Goal: Transaction & Acquisition: Purchase product/service

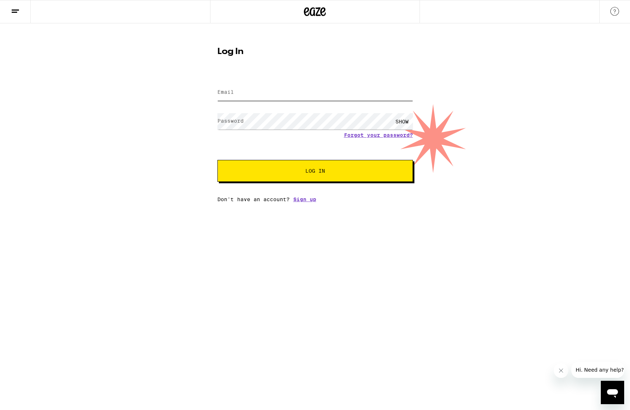
click at [231, 88] on input "Email" at bounding box center [316, 92] width 196 height 16
type input "[EMAIL_ADDRESS][DOMAIN_NAME]"
click at [307, 177] on button "Log In" at bounding box center [316, 171] width 196 height 22
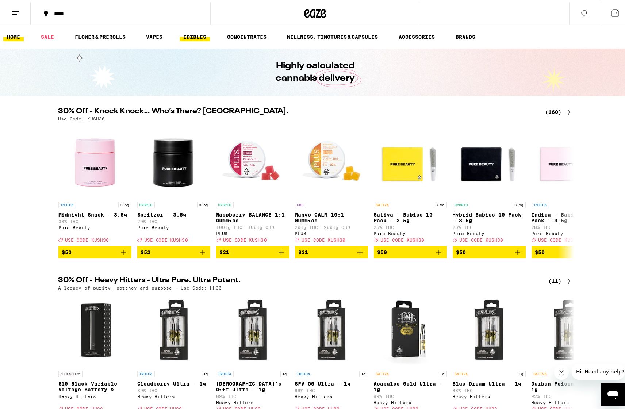
click at [196, 34] on link "EDIBLES" at bounding box center [195, 35] width 30 height 9
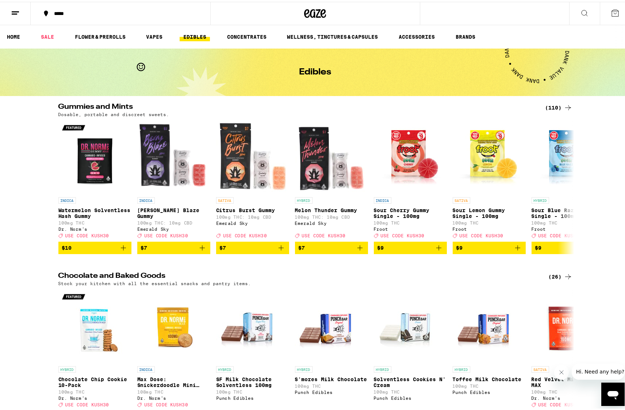
click at [558, 106] on div "(110)" at bounding box center [558, 105] width 27 height 9
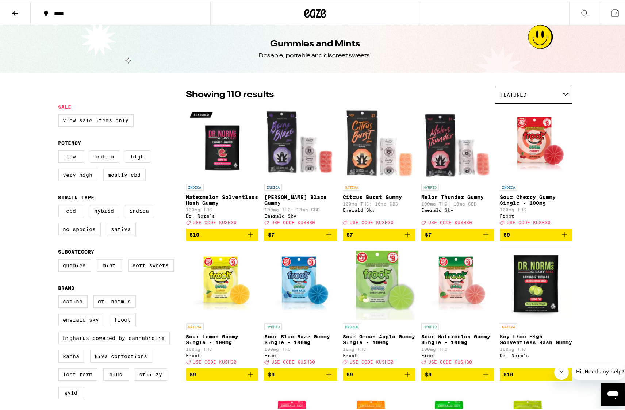
click at [65, 175] on label "Very High" at bounding box center [77, 173] width 39 height 12
click at [60, 150] on input "Very High" at bounding box center [60, 150] width 0 height 0
checkbox input "true"
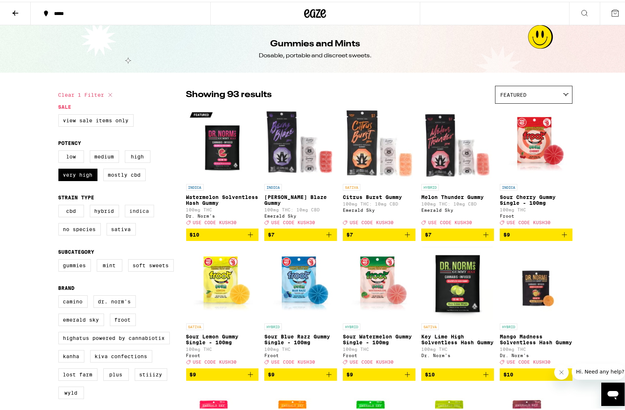
click at [138, 211] on label "Indica" at bounding box center [139, 209] width 29 height 12
click at [60, 204] on input "Indica" at bounding box center [60, 204] width 0 height 0
checkbox input "true"
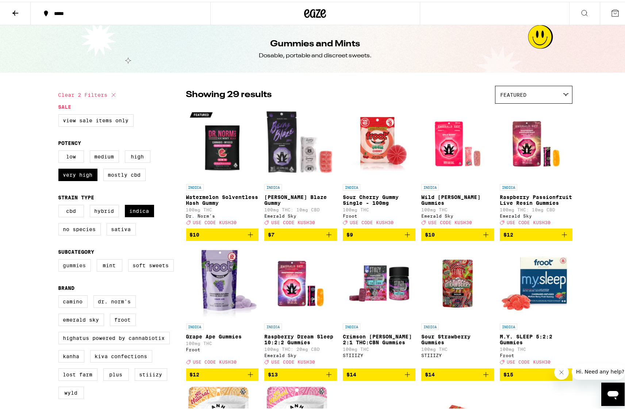
click at [73, 269] on label "Gummies" at bounding box center [74, 263] width 32 height 12
click at [60, 259] on input "Gummies" at bounding box center [60, 258] width 0 height 0
checkbox input "true"
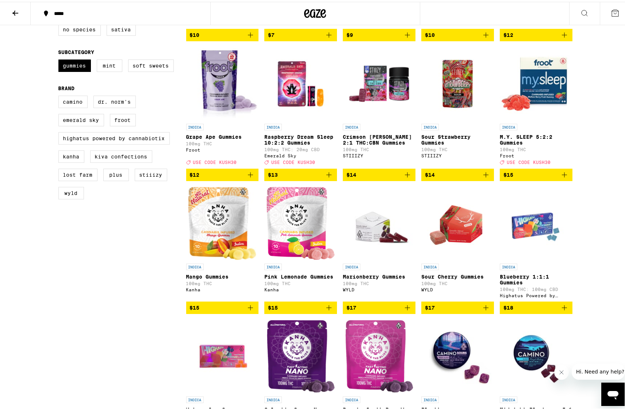
scroll to position [199, 0]
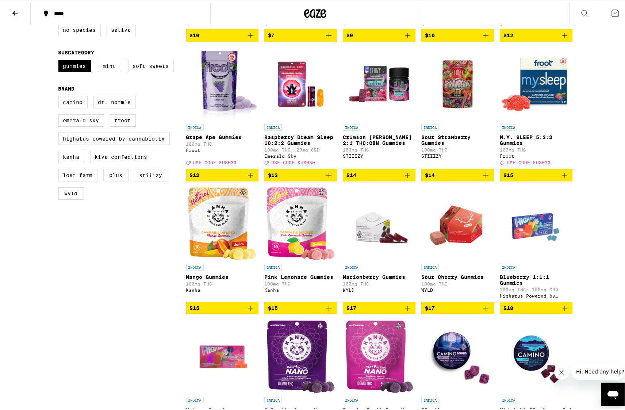
click at [214, 253] on img "Open page for Mango Gummies from Kanha" at bounding box center [222, 221] width 68 height 73
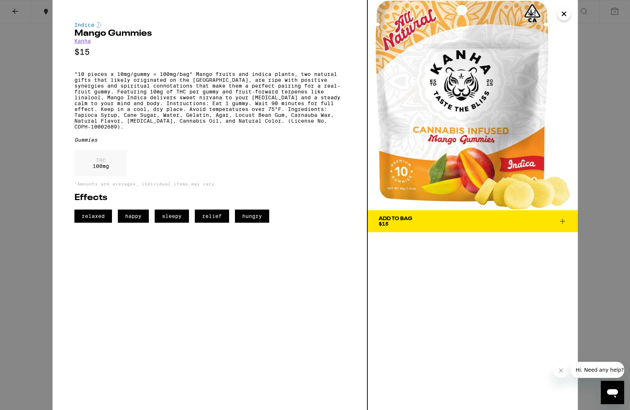
click at [561, 14] on icon "Close" at bounding box center [564, 13] width 9 height 11
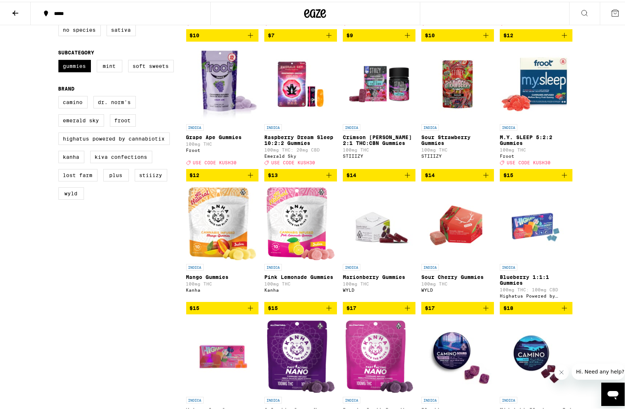
click at [248, 311] on icon "Add to bag" at bounding box center [250, 306] width 9 height 9
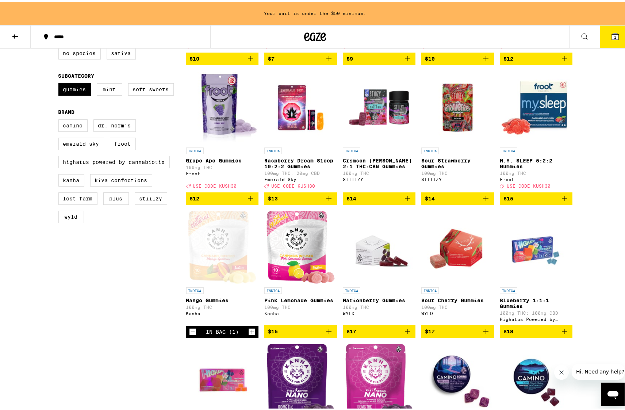
scroll to position [223, 0]
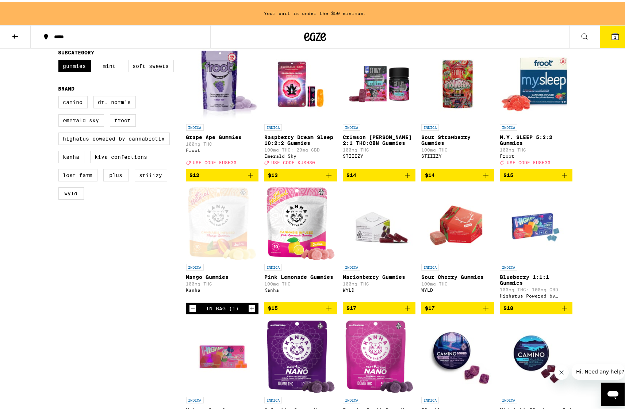
click at [445, 143] on p "Sour Strawberry Gummies" at bounding box center [457, 138] width 73 height 12
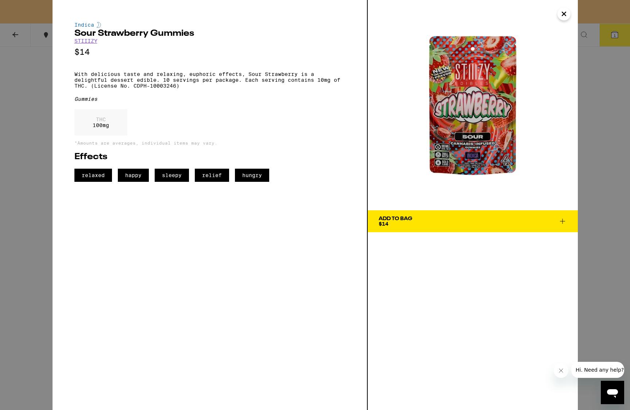
click at [565, 15] on icon "Close" at bounding box center [564, 14] width 4 height 4
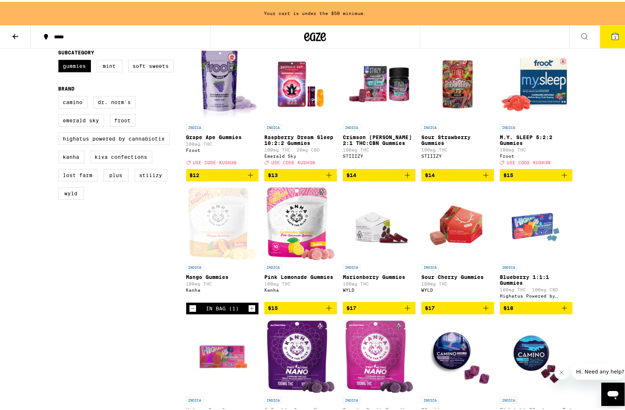
click at [484, 178] on icon "Add to bag" at bounding box center [485, 173] width 9 height 9
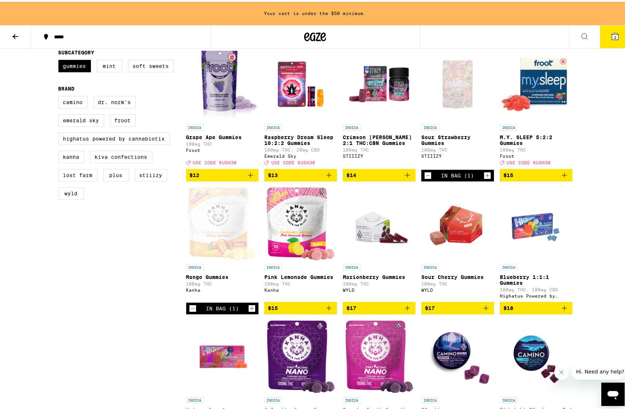
click at [12, 31] on icon at bounding box center [15, 34] width 9 height 9
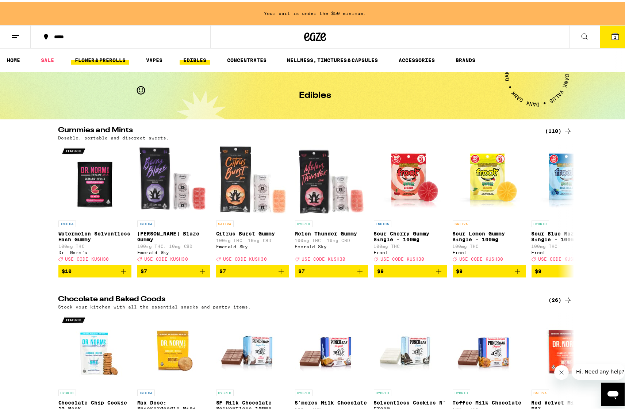
click at [109, 59] on link "FLOWER & PREROLLS" at bounding box center [100, 58] width 58 height 9
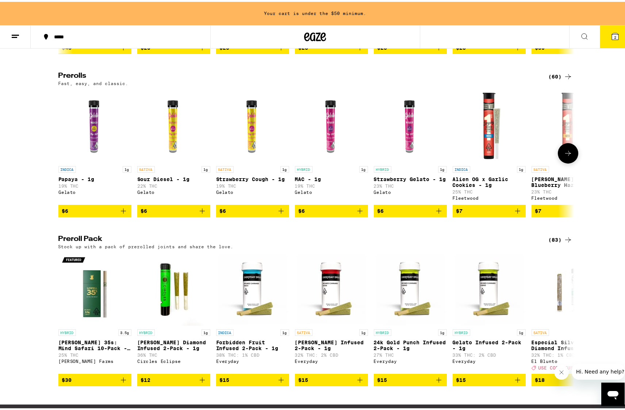
scroll to position [511, 0]
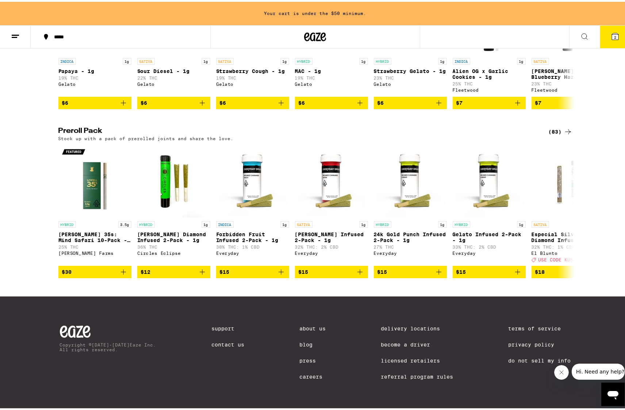
click at [566, 132] on icon at bounding box center [568, 129] width 6 height 5
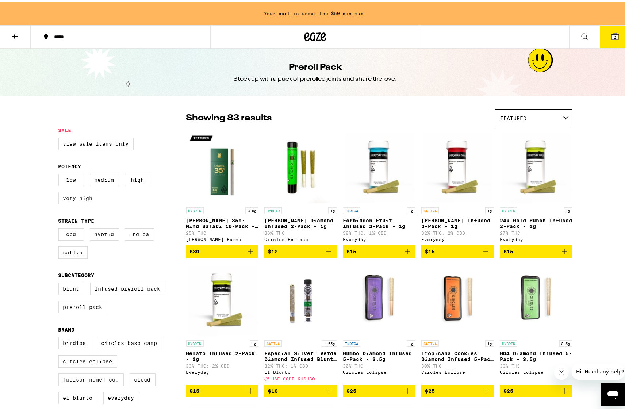
click at [74, 200] on label "Very High" at bounding box center [77, 196] width 39 height 12
click at [60, 173] on input "Very High" at bounding box center [60, 173] width 0 height 0
checkbox input "true"
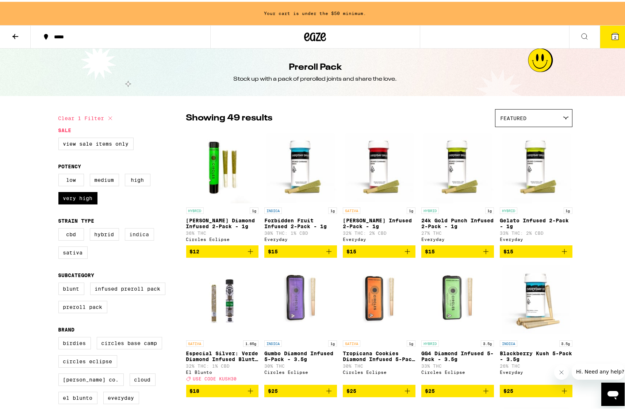
click at [140, 239] on label "Indica" at bounding box center [139, 232] width 29 height 12
click at [60, 228] on input "Indica" at bounding box center [60, 227] width 0 height 0
checkbox input "true"
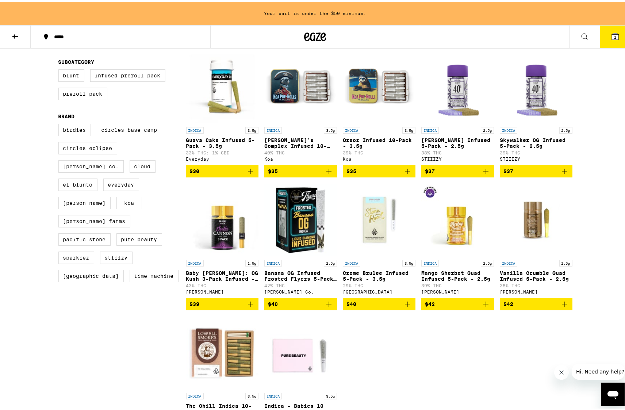
scroll to position [208, 0]
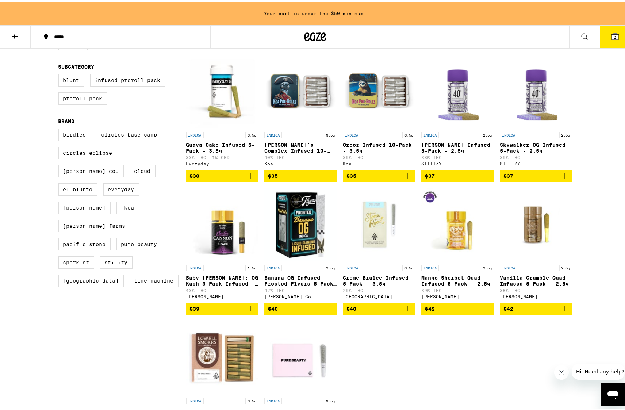
click at [562, 178] on icon "Add to bag" at bounding box center [564, 174] width 9 height 9
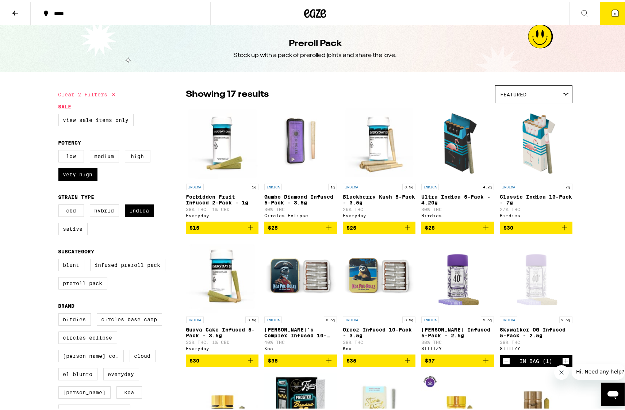
scroll to position [0, 0]
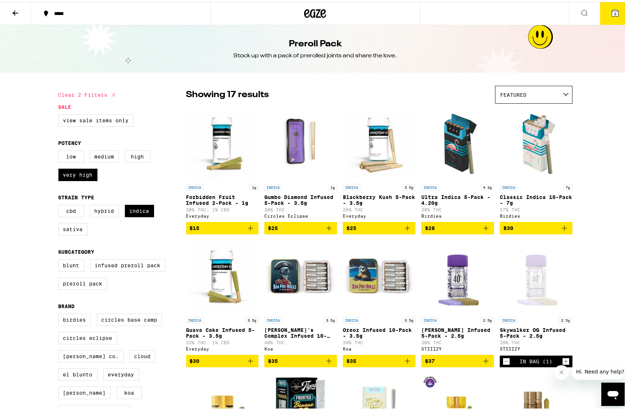
click at [612, 12] on icon at bounding box center [615, 11] width 7 height 7
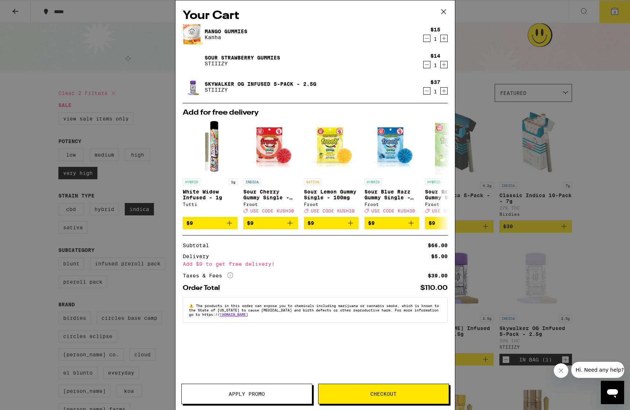
click at [380, 394] on span "Checkout" at bounding box center [383, 393] width 26 height 5
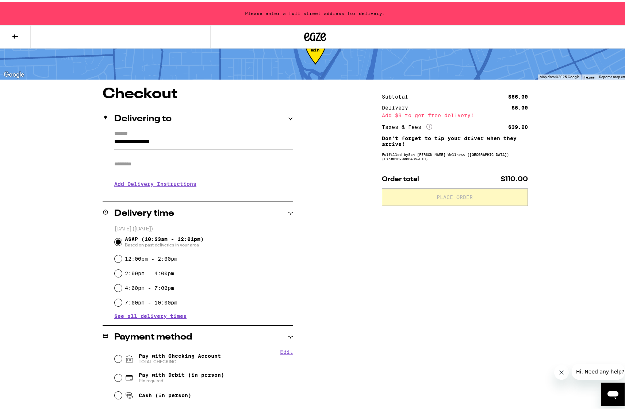
scroll to position [59, 0]
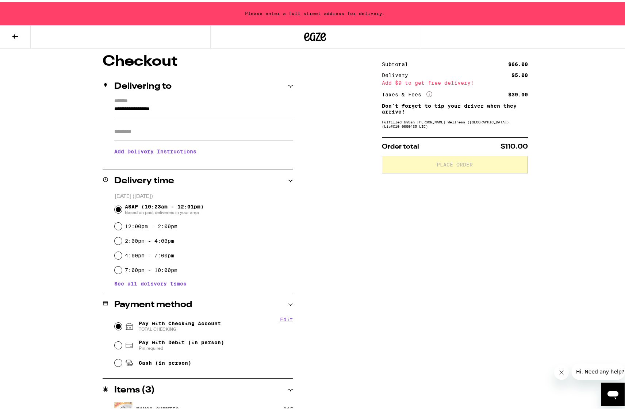
click at [115, 323] on input "Pay with Checking Account TOTAL CHECKING" at bounding box center [118, 324] width 7 height 7
radio input "true"
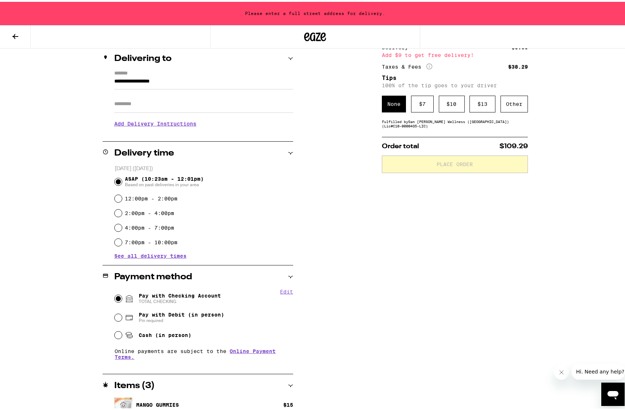
scroll to position [8, 0]
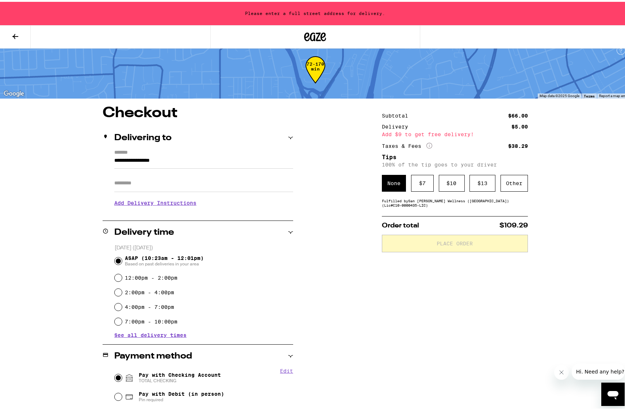
click at [174, 161] on input "**********" at bounding box center [203, 160] width 179 height 12
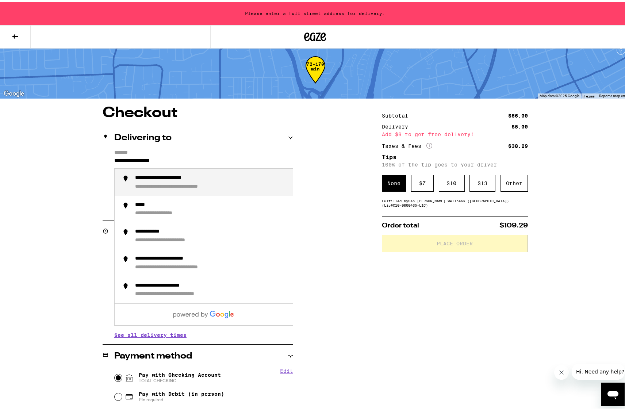
drag, startPoint x: 190, startPoint y: 158, endPoint x: 112, endPoint y: 159, distance: 77.7
click at [114, 159] on input "**********" at bounding box center [203, 160] width 179 height 12
click at [172, 178] on div "**********" at bounding box center [174, 176] width 79 height 7
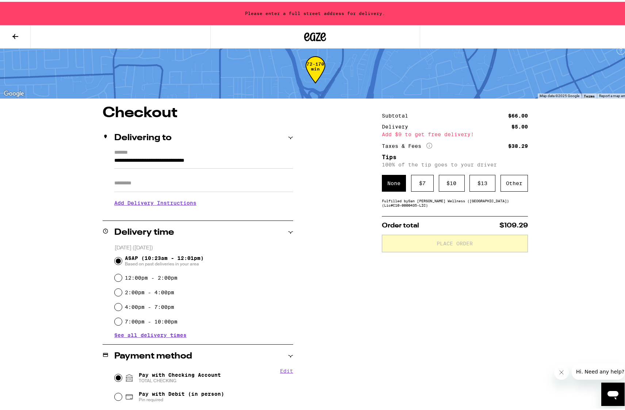
type input "**********"
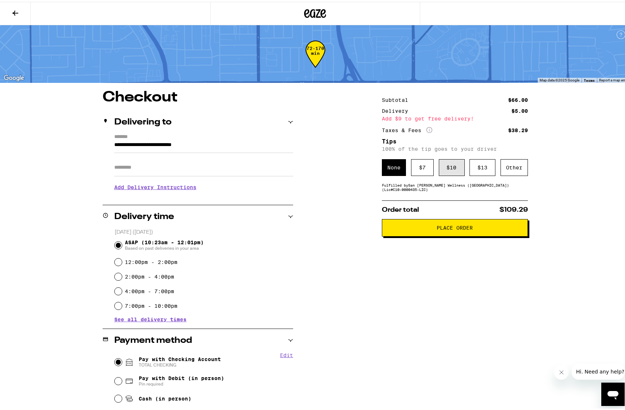
click at [450, 169] on div "$ 10" at bounding box center [452, 165] width 26 height 17
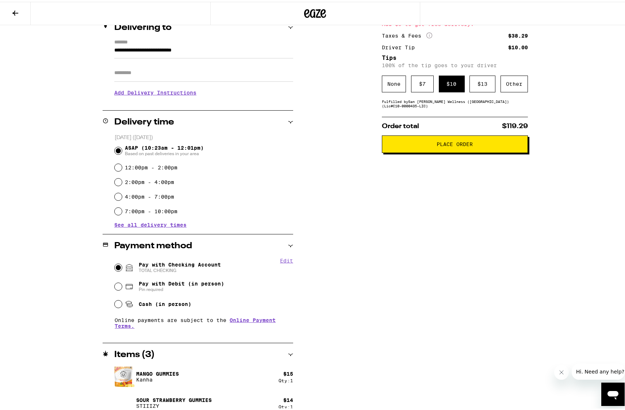
scroll to position [57, 0]
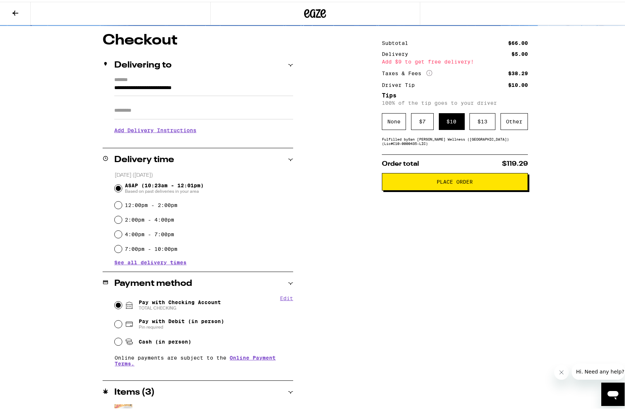
click at [452, 183] on span "Place Order" at bounding box center [455, 179] width 36 height 5
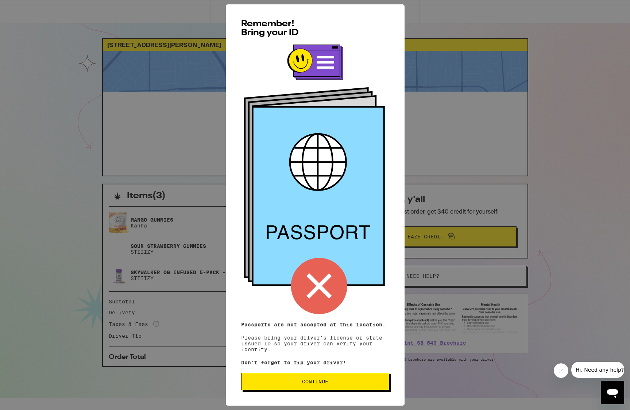
click at [318, 383] on span "Continue" at bounding box center [315, 381] width 26 height 5
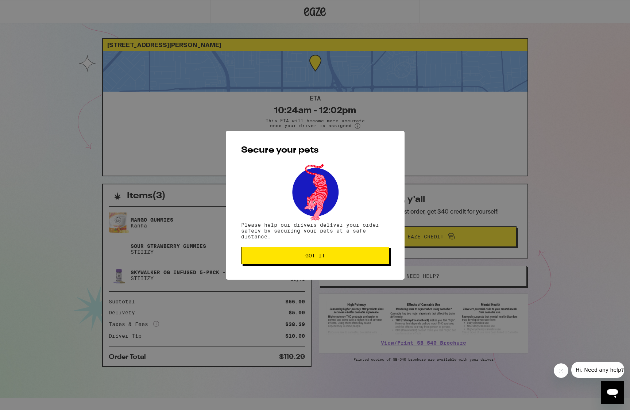
click at [314, 256] on span "Got it" at bounding box center [316, 255] width 20 height 5
